Goal: Task Accomplishment & Management: Complete application form

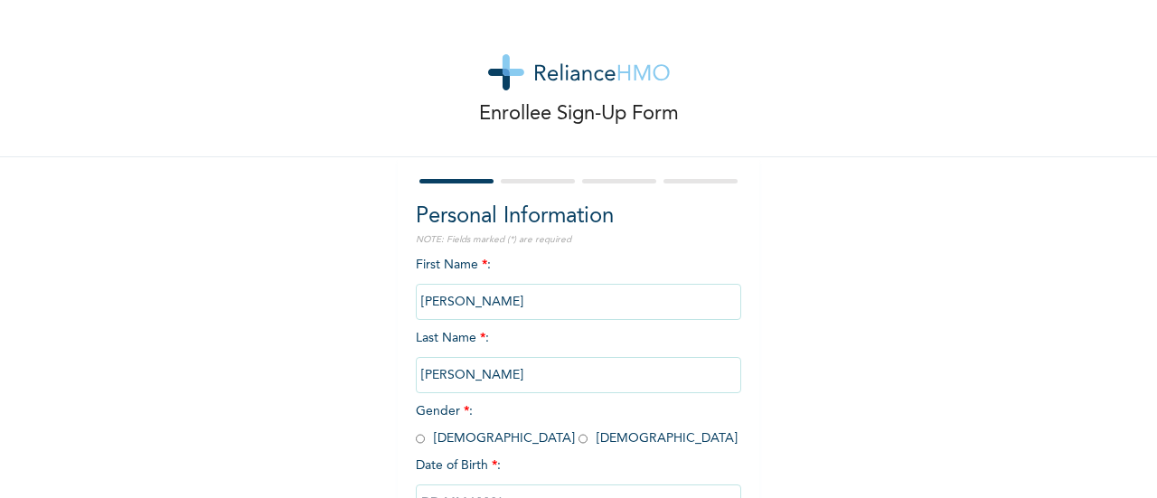
click at [804, 149] on div "Enrollee Sign-Up Form" at bounding box center [578, 78] width 1157 height 157
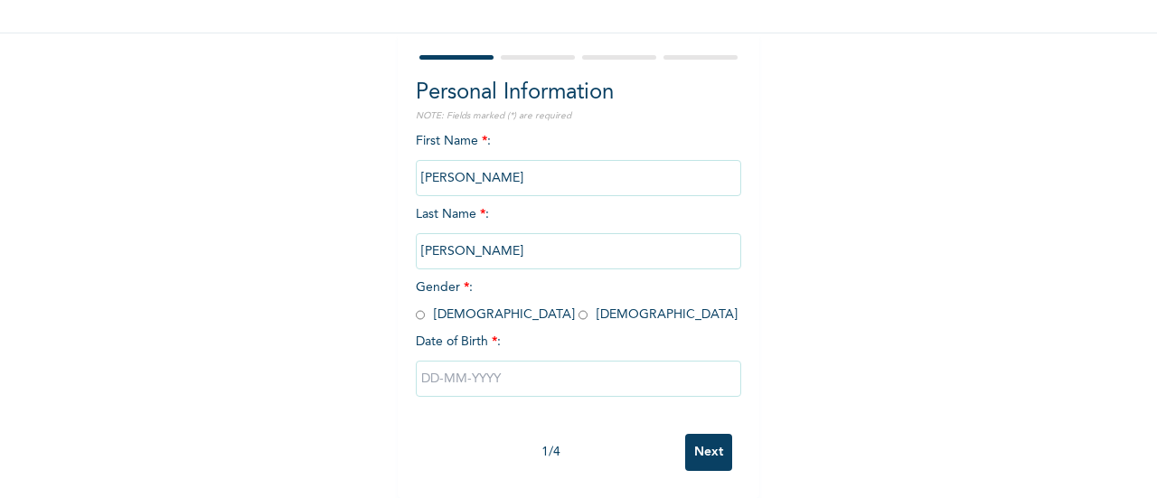
click at [416, 306] on input "radio" at bounding box center [420, 314] width 9 height 17
radio input "true"
click at [497, 368] on input "text" at bounding box center [578, 379] width 325 height 36
select select "7"
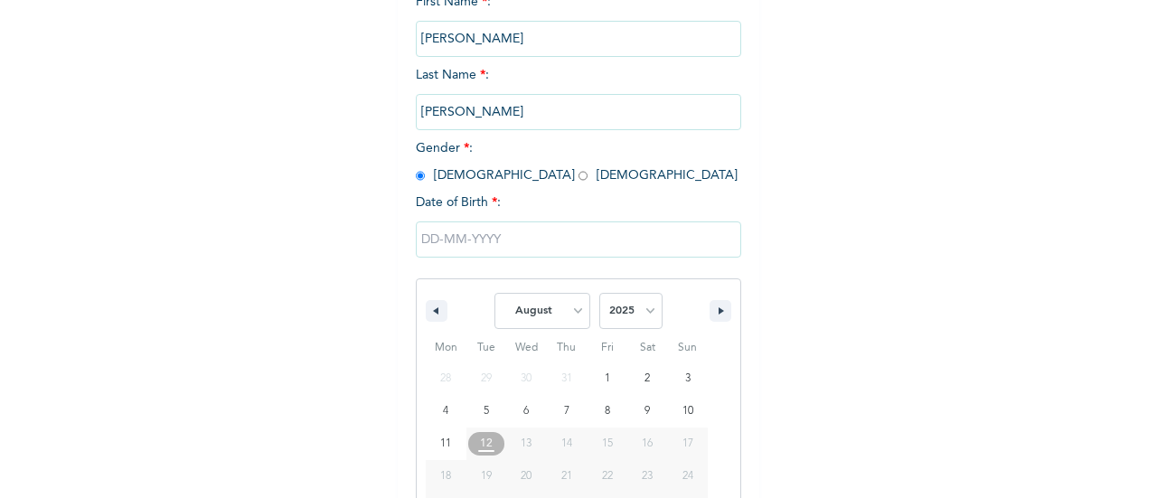
scroll to position [324, 0]
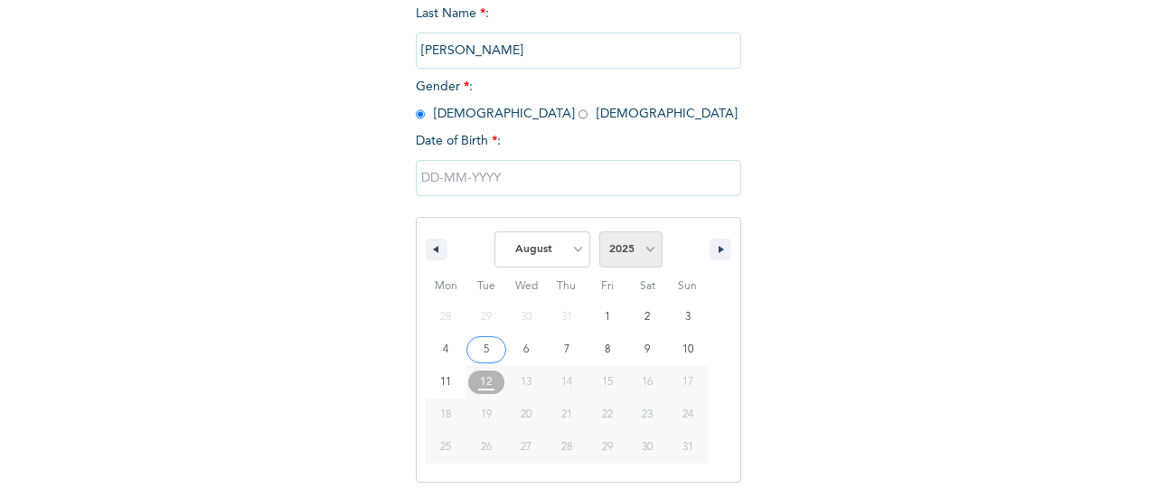
click at [642, 254] on select "2025 2024 2023 2022 2021 2020 2019 2018 2017 2016 2015 2014 2013 2012 2011 2010…" at bounding box center [630, 249] width 63 height 36
select select "1991"
click at [599, 233] on select "2025 2024 2023 2022 2021 2020 2019 2018 2017 2016 2015 2014 2013 2012 2011 2010…" at bounding box center [630, 249] width 63 height 36
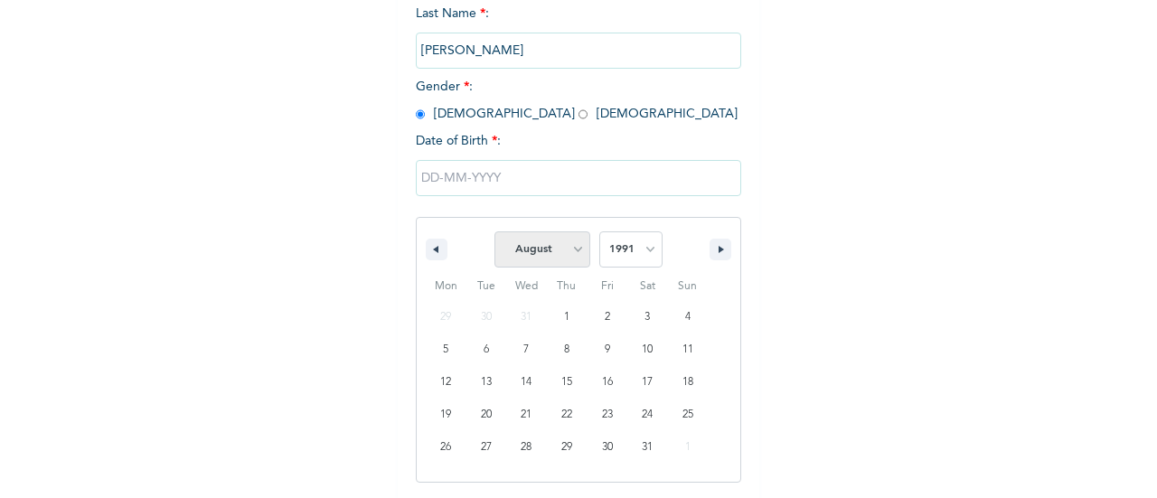
click at [566, 252] on select "January February March April May June July August September October November De…" at bounding box center [542, 249] width 96 height 36
select select "0"
click at [494, 233] on select "January February March April May June July August September October November De…" at bounding box center [542, 249] width 96 height 36
type input "[DATE]"
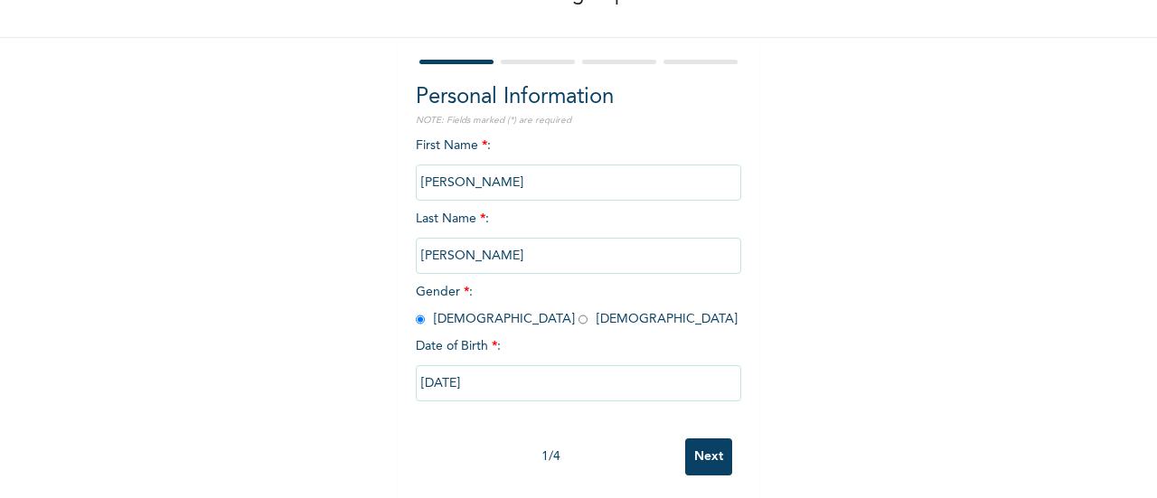
scroll to position [139, 0]
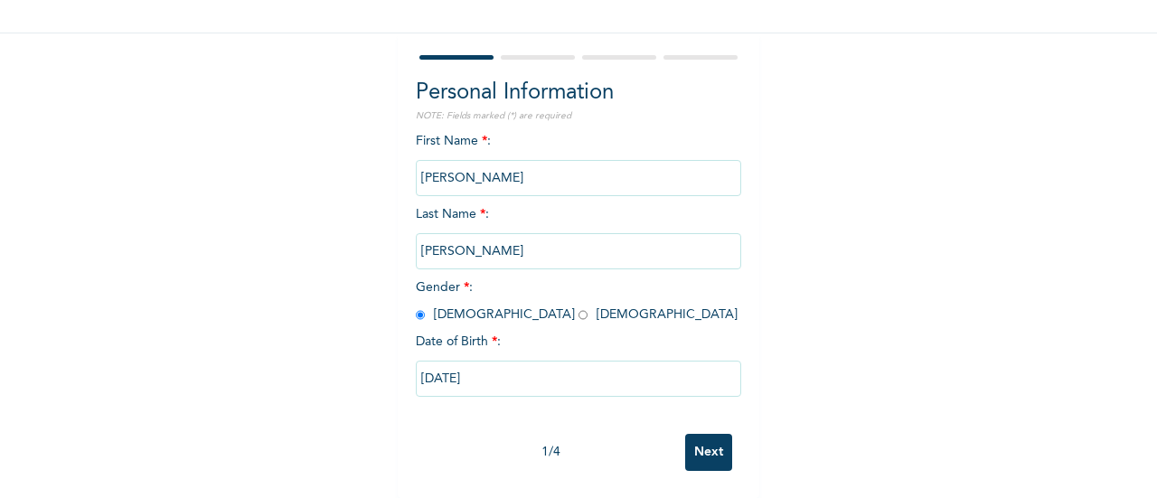
click at [706, 437] on input "Next" at bounding box center [708, 452] width 47 height 37
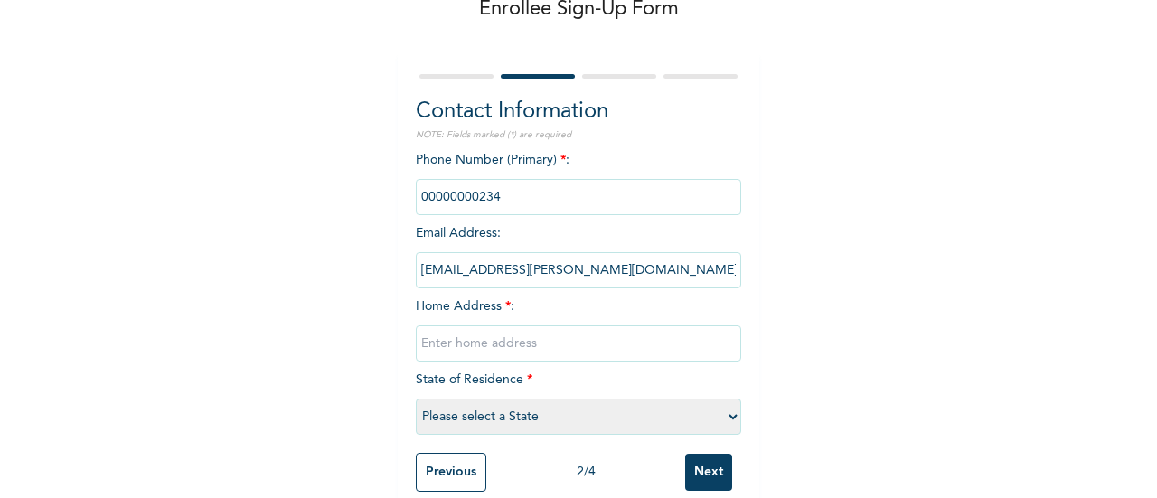
scroll to position [125, 0]
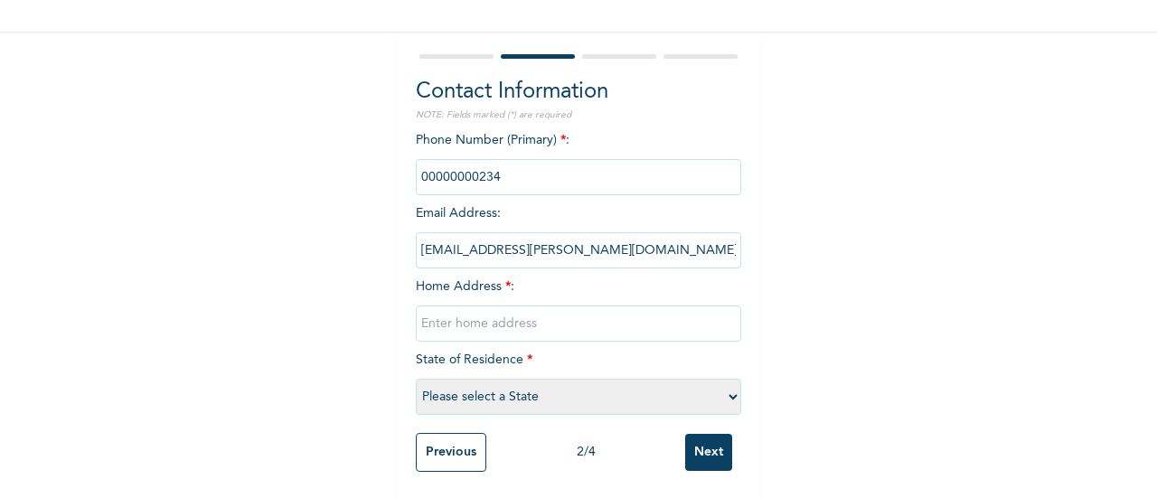
click at [583, 334] on input "text" at bounding box center [578, 323] width 325 height 36
type input "49 [PERSON_NAME] close, [PERSON_NAME], [GEOGRAPHIC_DATA]"
click at [590, 394] on select "Please select a State [PERSON_NAME] (FCT) [PERSON_NAME] Ibom [GEOGRAPHIC_DATA] …" at bounding box center [578, 397] width 325 height 36
click at [687, 402] on select "Please select a State [PERSON_NAME] (FCT) [PERSON_NAME] Ibom [GEOGRAPHIC_DATA] …" at bounding box center [578, 397] width 325 height 36
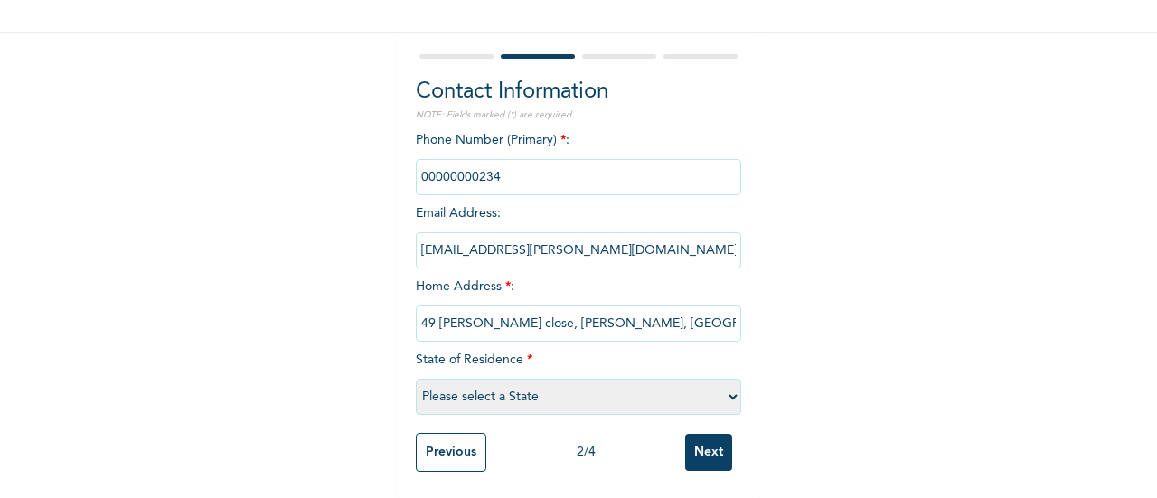
scroll to position [141, 0]
click at [591, 396] on select "Please select a State [PERSON_NAME] (FCT) [PERSON_NAME] Ibom [GEOGRAPHIC_DATA] …" at bounding box center [578, 396] width 325 height 36
click at [503, 378] on select "Please select a State [PERSON_NAME] (FCT) [PERSON_NAME] Ibom [GEOGRAPHIC_DATA] …" at bounding box center [578, 396] width 325 height 36
click at [519, 385] on select "Please select a State [PERSON_NAME] (FCT) [PERSON_NAME] Ibom [GEOGRAPHIC_DATA] …" at bounding box center [578, 396] width 325 height 36
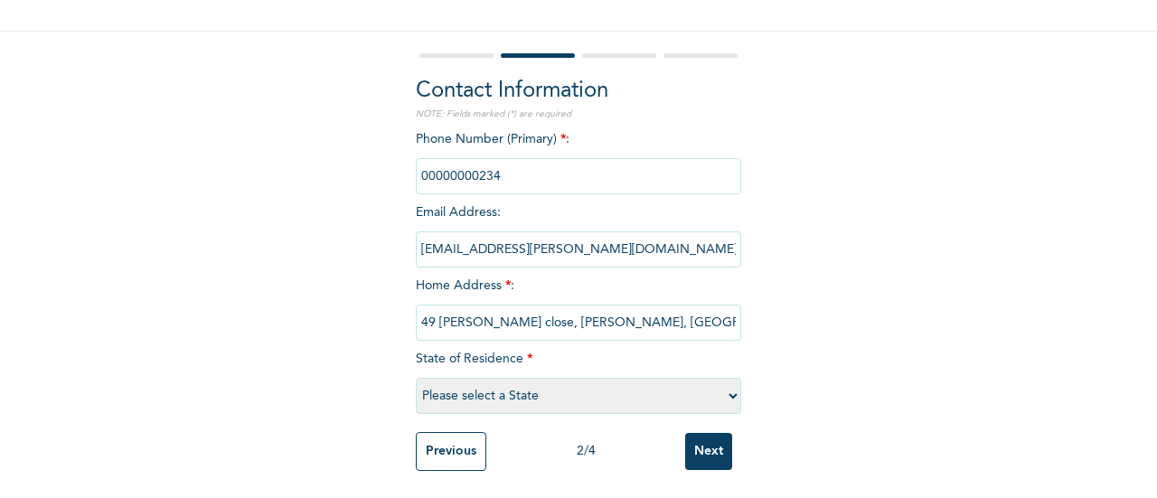
click at [725, 378] on select "Please select a State [PERSON_NAME] (FCT) [PERSON_NAME] Ibom [GEOGRAPHIC_DATA] …" at bounding box center [578, 396] width 325 height 36
click at [607, 378] on select "Please select a State [PERSON_NAME] (FCT) [PERSON_NAME] Ibom [GEOGRAPHIC_DATA] …" at bounding box center [578, 396] width 325 height 36
select select "25"
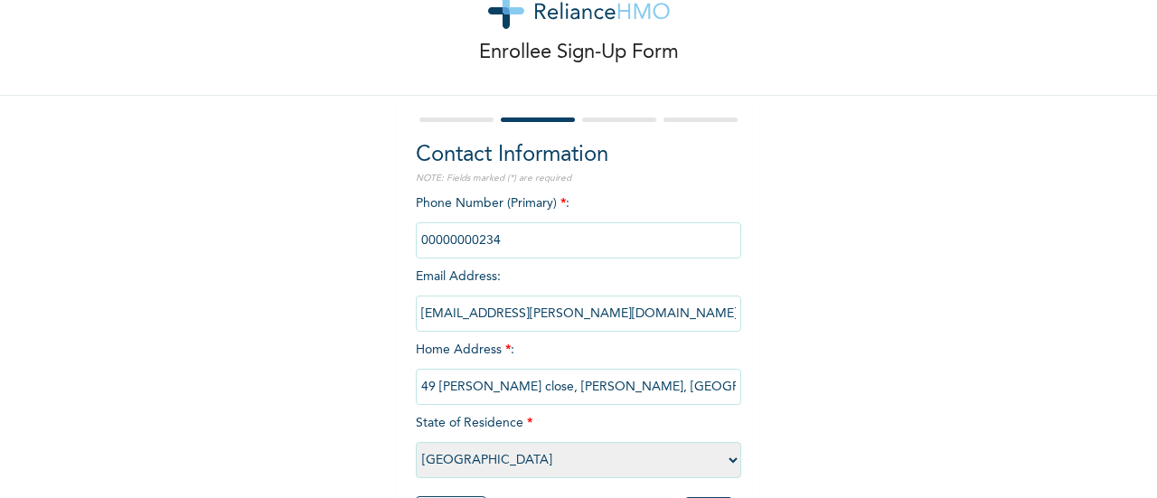
scroll to position [60, 0]
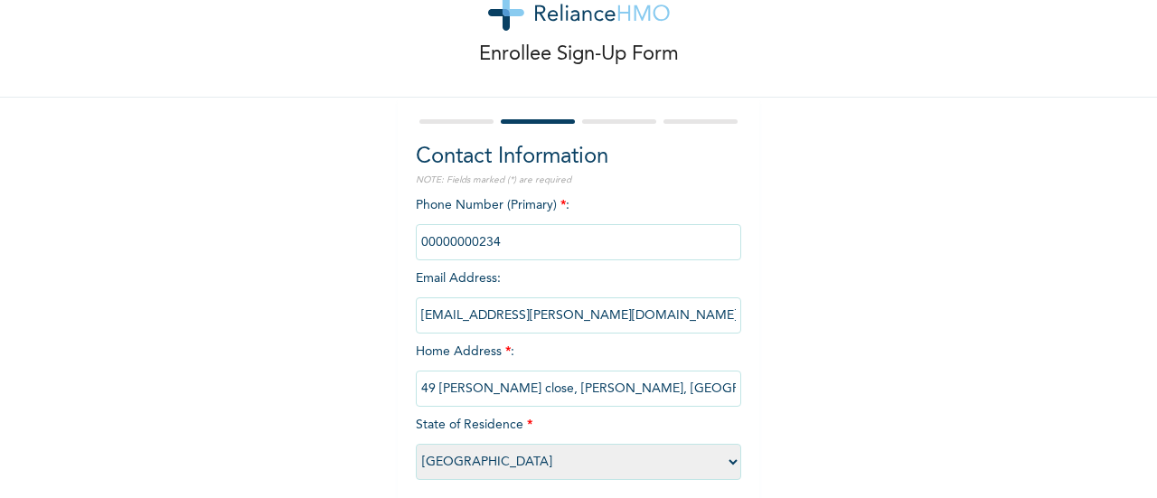
click at [514, 242] on input "phone" at bounding box center [578, 242] width 325 height 36
click at [491, 238] on input "phone" at bounding box center [578, 242] width 325 height 36
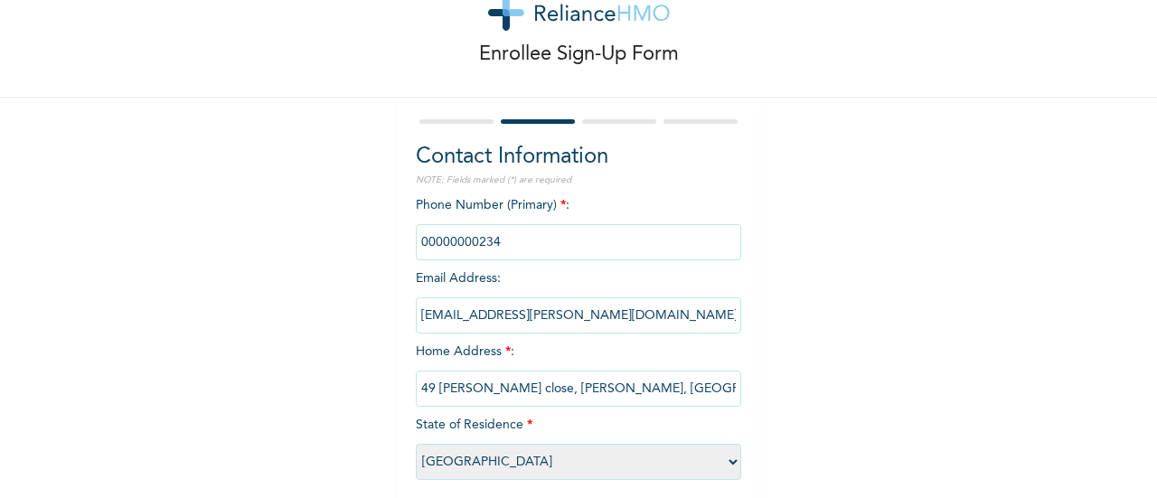
click at [491, 238] on input "phone" at bounding box center [578, 242] width 325 height 36
click at [503, 246] on input "phone" at bounding box center [578, 242] width 325 height 36
click at [465, 241] on input "phone" at bounding box center [578, 242] width 325 height 36
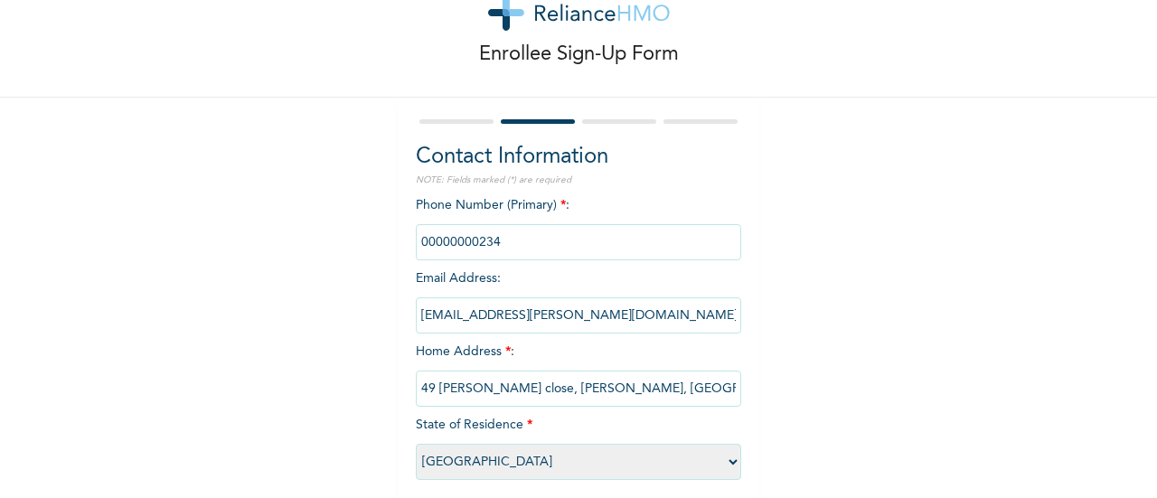
click at [416, 240] on input "phone" at bounding box center [578, 242] width 325 height 36
drag, startPoint x: 490, startPoint y: 241, endPoint x: 383, endPoint y: 238, distance: 106.7
click at [383, 238] on div "Enrollee Sign-Up Form Contact Information NOTE: Fields marked (*) are required …" at bounding box center [578, 252] width 1157 height 624
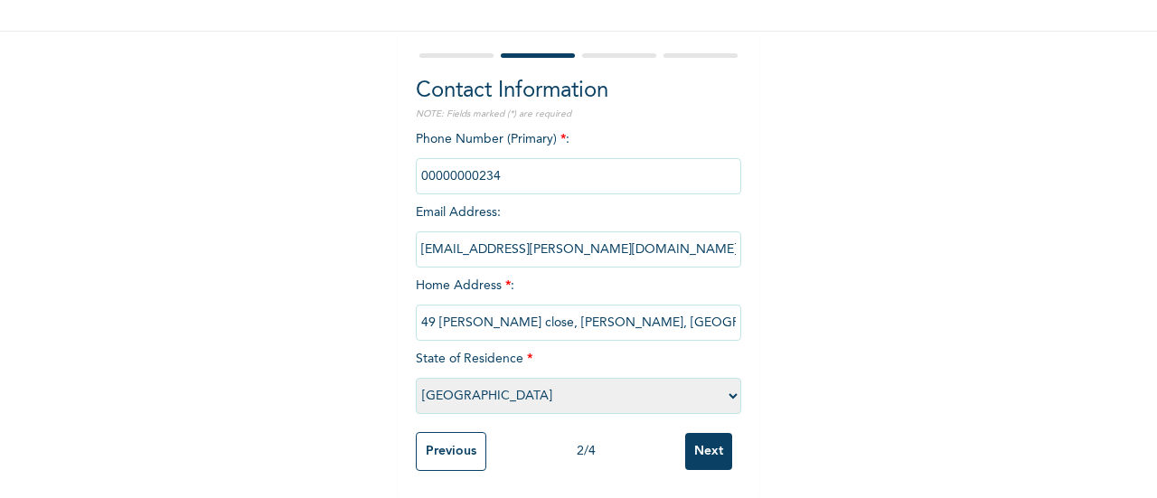
click at [514, 162] on input "phone" at bounding box center [578, 176] width 325 height 36
